Goal: Task Accomplishment & Management: Complete application form

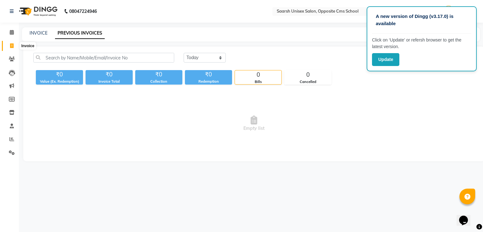
click at [11, 45] on icon at bounding box center [11, 45] width 3 height 5
select select "service"
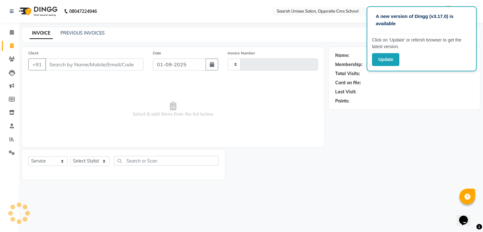
type input "2035"
select select "3962"
click at [54, 66] on input "Client" at bounding box center [94, 64] width 98 height 12
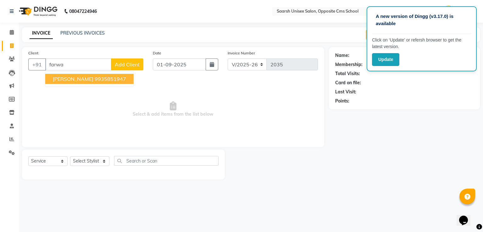
click at [80, 79] on button "Farwa Rizvi 9935851947" at bounding box center [89, 79] width 88 height 10
type input "9935851947"
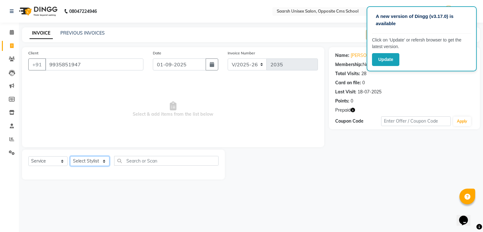
click at [83, 162] on select "Select Stylist Ayan Front Desk Sadhna Sapna Shams Shivani Shivi Utkarsh Saraswat" at bounding box center [89, 161] width 39 height 10
select select "20644"
click at [70, 157] on select "Select Stylist Ayan Front Desk Sadhna Sapna Shams Shivani Shivi Utkarsh Saraswat" at bounding box center [89, 161] width 39 height 10
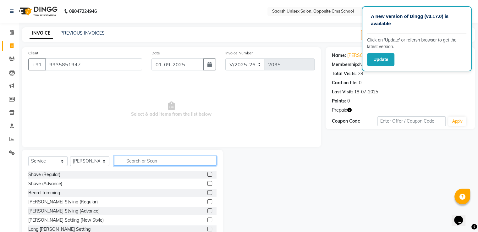
click at [134, 163] on input "text" at bounding box center [165, 161] width 102 height 10
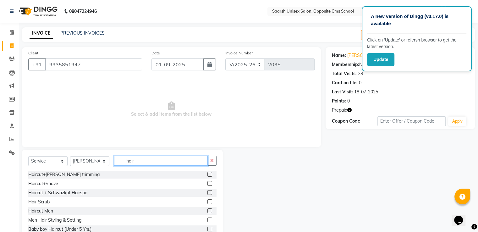
click at [136, 160] on input "hair" at bounding box center [161, 161] width 94 height 10
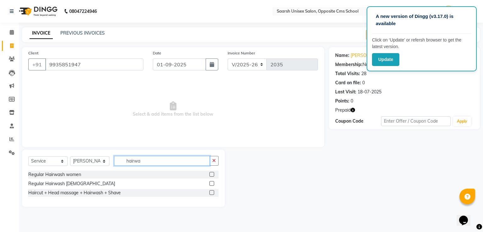
type input "hairwa"
click at [211, 176] on label at bounding box center [211, 174] width 5 height 5
click at [211, 176] on input "checkbox" at bounding box center [211, 175] width 4 height 4
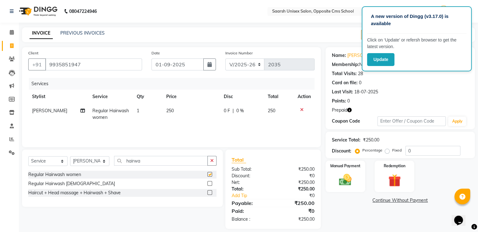
checkbox input "false"
click at [212, 161] on icon "button" at bounding box center [211, 160] width 3 height 4
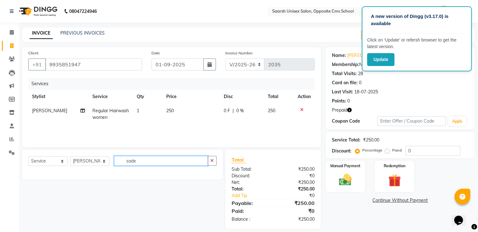
click at [137, 159] on input "sade" at bounding box center [161, 161] width 94 height 10
click at [137, 161] on input "sade" at bounding box center [161, 161] width 94 height 10
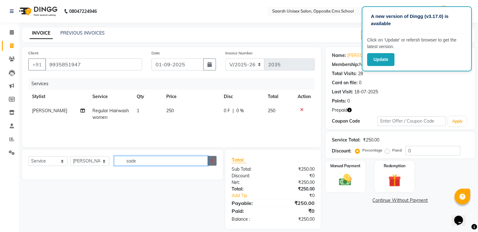
type input "sade"
click at [213, 159] on icon "button" at bounding box center [211, 160] width 3 height 4
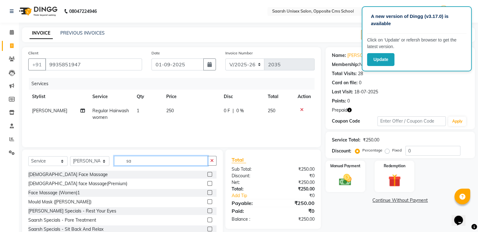
type input "sa"
click at [213, 159] on icon "button" at bounding box center [211, 160] width 3 height 4
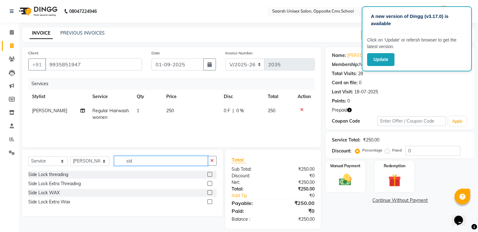
type input "sid"
click at [208, 194] on label at bounding box center [209, 192] width 5 height 5
click at [208, 194] on input "checkbox" at bounding box center [209, 193] width 4 height 4
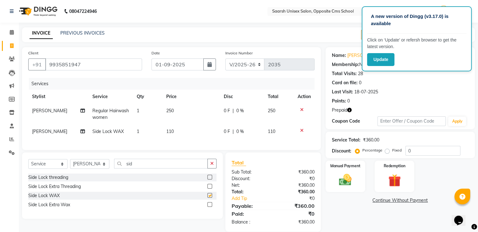
checkbox input "false"
click at [353, 173] on img at bounding box center [345, 180] width 21 height 15
click at [407, 199] on span "CASH" at bounding box center [406, 200] width 14 height 7
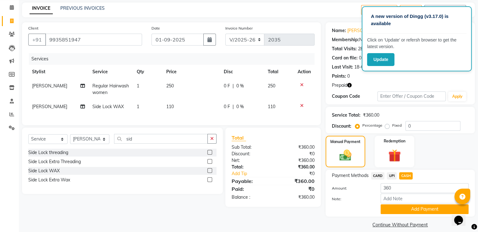
scroll to position [32, 0]
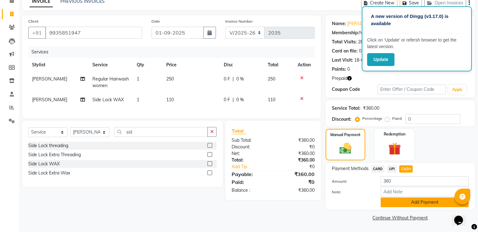
click at [433, 203] on button "Add Payment" at bounding box center [425, 202] width 88 height 10
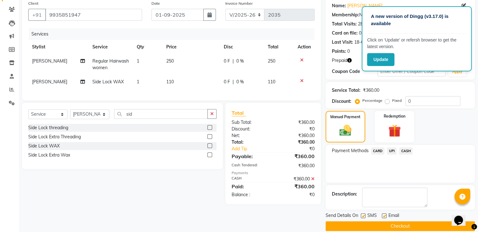
scroll to position [58, 0]
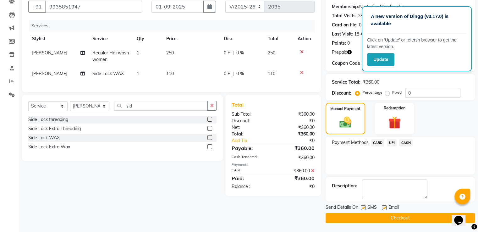
drag, startPoint x: 476, startPoint y: 202, endPoint x: 476, endPoint y: 231, distance: 28.9
click at [476, 231] on main "INVOICE PREVIOUS INVOICES Create New Save Open Invoices Client +91 9935851947 D…" at bounding box center [248, 101] width 459 height 263
click at [406, 218] on button "Checkout" at bounding box center [400, 218] width 149 height 10
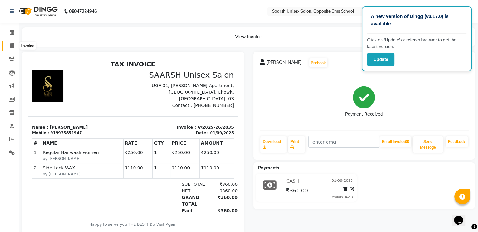
drag, startPoint x: 34, startPoint y: 41, endPoint x: 14, endPoint y: 46, distance: 19.7
click at [14, 46] on app-home "08047224946 Select Location × Saarsh Unisex Salon, Opposite Cms School WhatsApp…" at bounding box center [239, 122] width 478 height 244
click at [14, 46] on span at bounding box center [11, 45] width 11 height 7
select select "service"
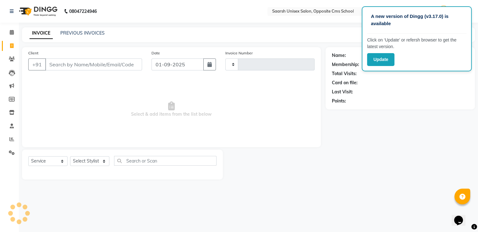
type input "2036"
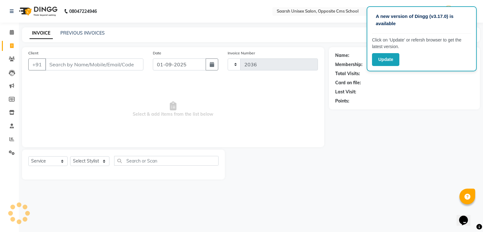
select select "3962"
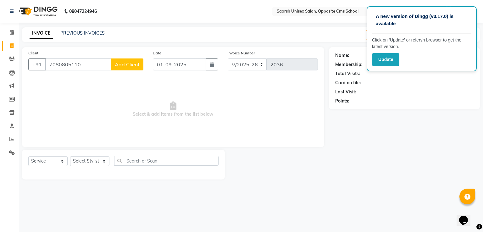
type input "7080805110"
click at [119, 63] on span "Add Client" at bounding box center [127, 64] width 25 height 6
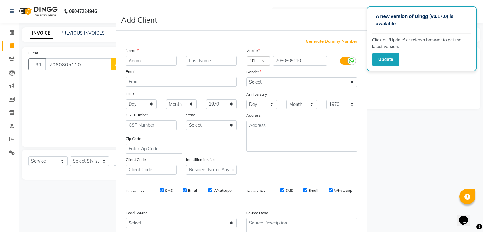
type input "Anam"
click at [261, 83] on select "Select Male Female Other Prefer Not To Say" at bounding box center [301, 82] width 111 height 10
select select "female"
click at [246, 78] on select "Select Male Female Other Prefer Not To Say" at bounding box center [301, 82] width 111 height 10
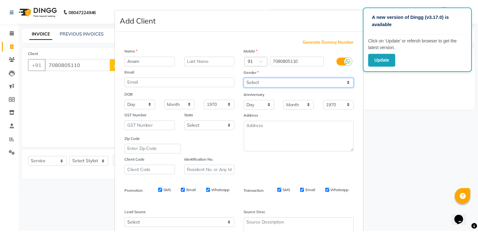
scroll to position [61, 0]
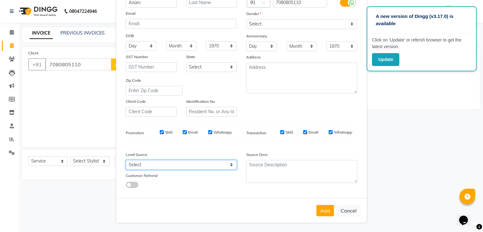
click at [184, 168] on select "Select Walk-in Referral Internet Friend Word of Mouth Advertisement Facebook Ju…" at bounding box center [181, 165] width 111 height 10
select select "28232"
click at [126, 160] on select "Select Walk-in Referral Internet Friend Word of Mouth Advertisement Facebook Ju…" at bounding box center [181, 165] width 111 height 10
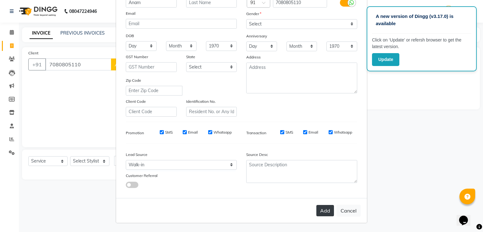
click at [324, 211] on button "Add" at bounding box center [325, 210] width 18 height 11
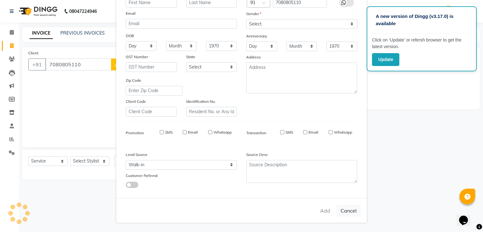
select select
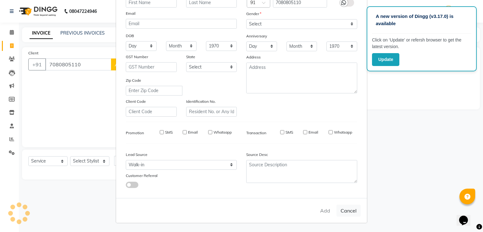
select select
checkbox input "false"
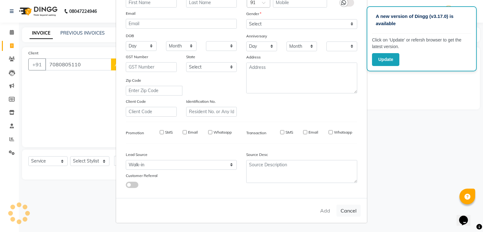
checkbox input "false"
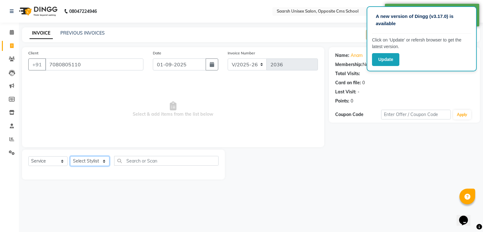
click at [84, 160] on select "Select Stylist Ayan Front Desk Sadhna Sapna Shams Shivani Shivi Utkarsh Saraswat" at bounding box center [89, 161] width 39 height 10
select select "20643"
click at [70, 157] on select "Select Stylist Ayan Front Desk Sadhna Sapna Shams Shivani Shivi Utkarsh Saraswat" at bounding box center [89, 161] width 39 height 10
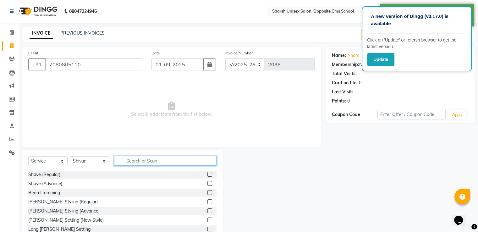
click at [147, 161] on input "text" at bounding box center [165, 161] width 102 height 10
type input "eye"
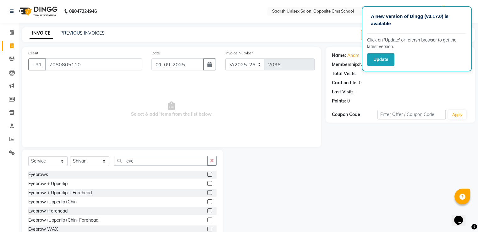
click at [207, 174] on label at bounding box center [209, 174] width 5 height 5
click at [207, 174] on input "checkbox" at bounding box center [209, 175] width 4 height 4
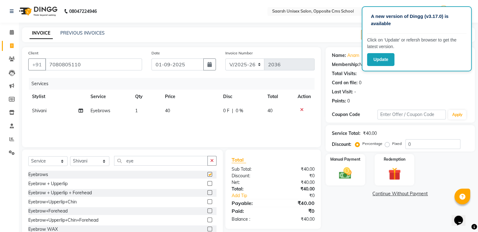
checkbox input "false"
click at [139, 108] on td "1" at bounding box center [146, 111] width 30 height 14
select select "20643"
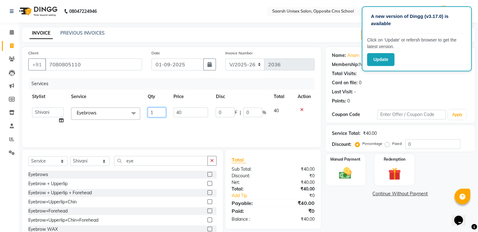
click at [157, 113] on input "1" at bounding box center [157, 112] width 18 height 10
type input "2"
click at [169, 130] on div "Services Stylist Service Qty Price Disc Total Action Ayan Front Desk Sadhna Sap…" at bounding box center [171, 109] width 286 height 63
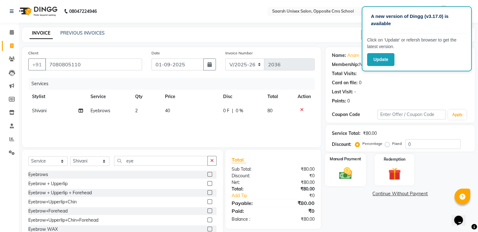
click at [348, 185] on div "Manual Payment" at bounding box center [345, 169] width 41 height 32
click at [397, 195] on div "CASH" at bounding box center [405, 194] width 16 height 8
click at [393, 194] on span "UPI" at bounding box center [392, 193] width 10 height 7
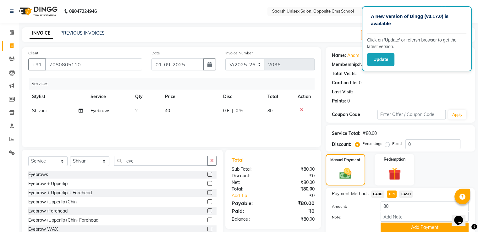
scroll to position [25, 0]
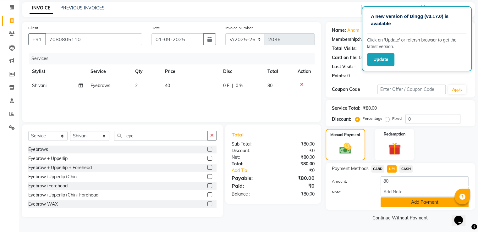
click at [410, 205] on button "Add Payment" at bounding box center [425, 202] width 88 height 10
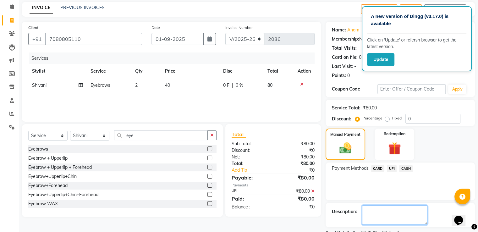
drag, startPoint x: 410, startPoint y: 205, endPoint x: 412, endPoint y: 193, distance: 12.8
click at [412, 193] on div "Name: Anam Membership: No Active Membership Total Visits: Card on file: 0 Last …" at bounding box center [403, 135] width 154 height 227
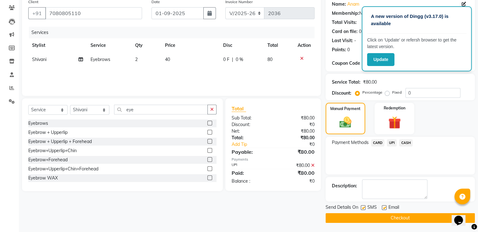
click at [414, 217] on button "Checkout" at bounding box center [400, 218] width 149 height 10
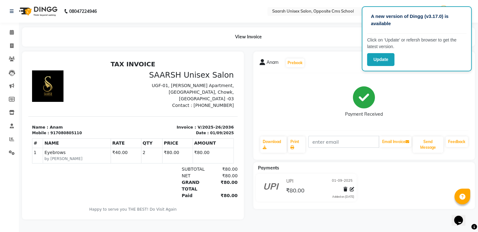
drag, startPoint x: 420, startPoint y: 88, endPoint x: 410, endPoint y: 67, distance: 23.2
click at [413, 76] on div "Anam Prebook Payment Received Download Print Email Invoice Send Message Feedback" at bounding box center [364, 106] width 222 height 108
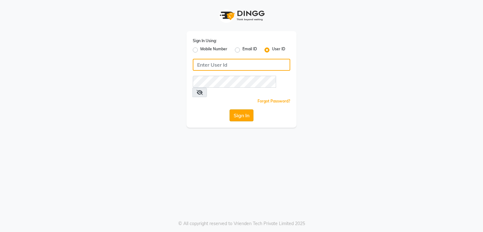
type input "[DEMOGRAPHIC_DATA]"
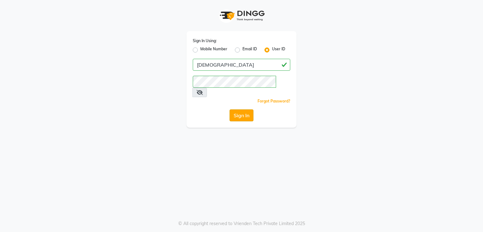
click at [232, 109] on button "Sign In" at bounding box center [241, 115] width 24 height 12
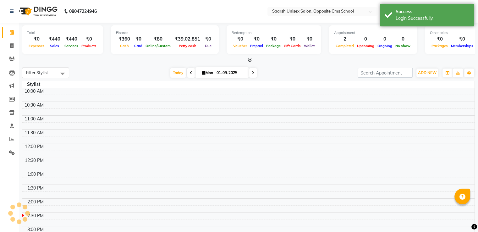
select select "en"
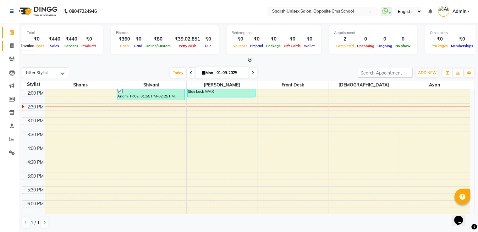
click at [12, 47] on icon at bounding box center [11, 45] width 3 height 5
select select "service"
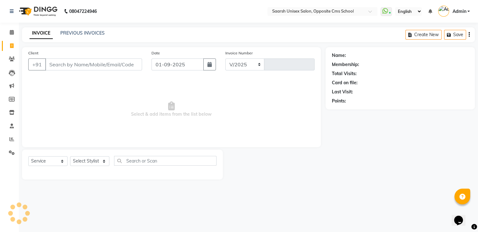
select select "3962"
type input "2037"
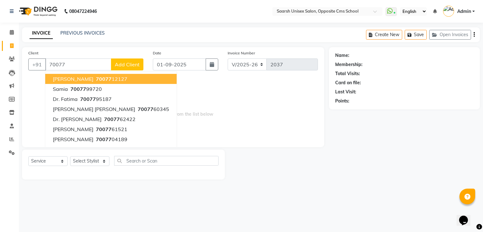
click at [100, 80] on ngb-highlight "70077 12127" at bounding box center [111, 79] width 33 height 6
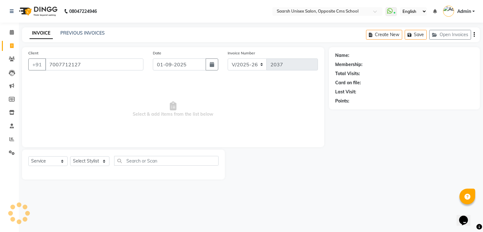
type input "7007712127"
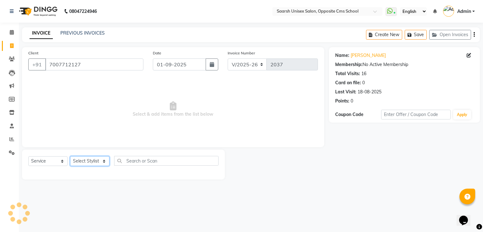
click at [99, 162] on select "Select Stylist Ayan Front Desk Sadhna Sapna Shams Shivani Shivi Utkarsh Saraswat" at bounding box center [89, 161] width 39 height 10
select select "20641"
click at [70, 157] on select "Select Stylist Ayan Front Desk Sadhna Sapna Shams Shivani Shivi Utkarsh Saraswat" at bounding box center [89, 161] width 39 height 10
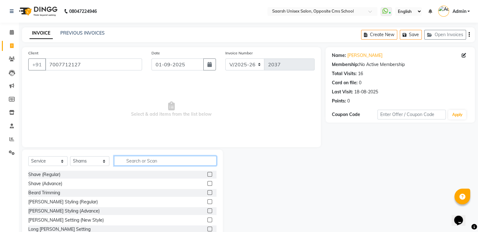
click at [161, 163] on input "text" at bounding box center [165, 161] width 102 height 10
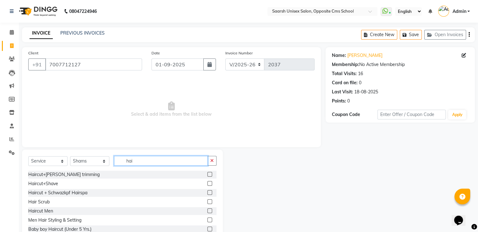
type input "hai"
click at [207, 212] on label at bounding box center [209, 210] width 5 height 5
click at [207, 212] on input "checkbox" at bounding box center [209, 211] width 4 height 4
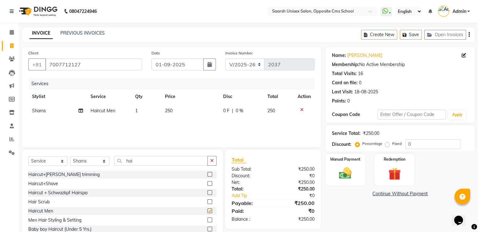
checkbox input "false"
drag, startPoint x: 152, startPoint y: 148, endPoint x: 157, endPoint y: 164, distance: 16.2
click at [153, 151] on div "Client +91 7007712127 Date 01-09-2025 Invoice Number V/2025 V/2025-26 2037 Serv…" at bounding box center [171, 144] width 308 height 195
drag, startPoint x: 156, startPoint y: 167, endPoint x: 152, endPoint y: 162, distance: 7.0
click at [154, 163] on div "Select Service Product Membership Package Voucher Prepaid Gift Card Select Styl…" at bounding box center [122, 163] width 188 height 15
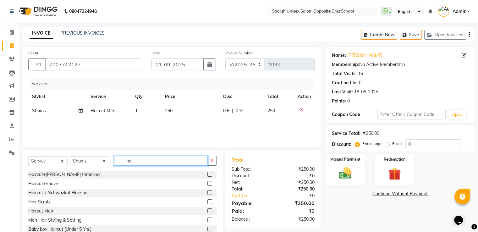
click at [151, 162] on input "hai" at bounding box center [161, 161] width 94 height 10
type input "h"
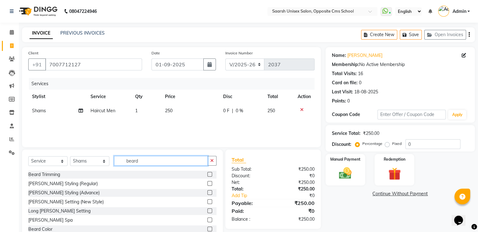
type input "beard"
click at [207, 173] on label at bounding box center [209, 174] width 5 height 5
click at [207, 173] on input "checkbox" at bounding box center [209, 175] width 4 height 4
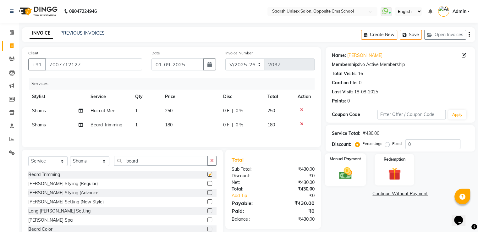
checkbox input "false"
click at [357, 173] on div "Manual Payment" at bounding box center [345, 169] width 41 height 32
click at [392, 194] on span "UPI" at bounding box center [392, 193] width 10 height 7
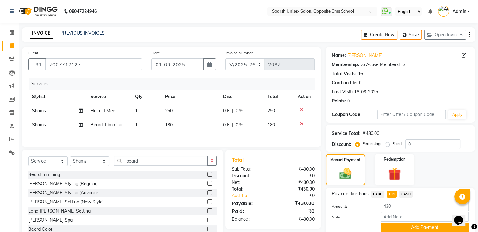
scroll to position [25, 0]
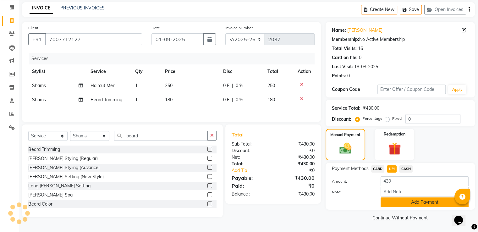
click at [400, 203] on button "Add Payment" at bounding box center [425, 202] width 88 height 10
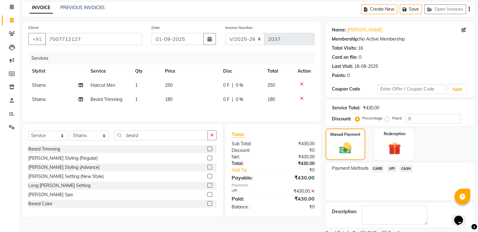
scroll to position [51, 0]
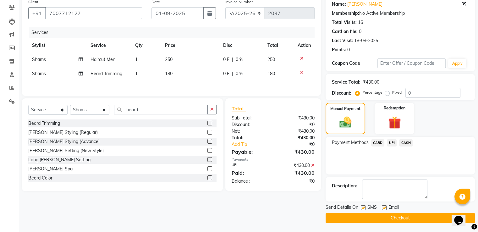
click at [404, 218] on button "Checkout" at bounding box center [400, 218] width 149 height 10
